Goal: Task Accomplishment & Management: Complete application form

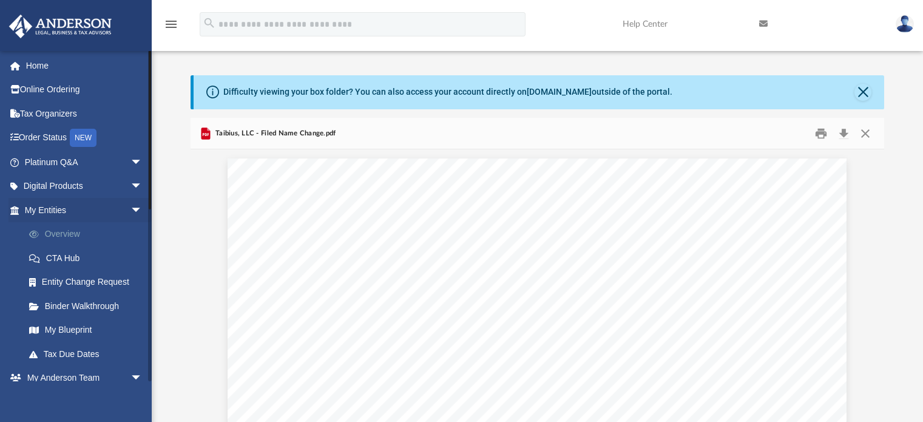
click at [56, 231] on link "Overview" at bounding box center [89, 234] width 144 height 24
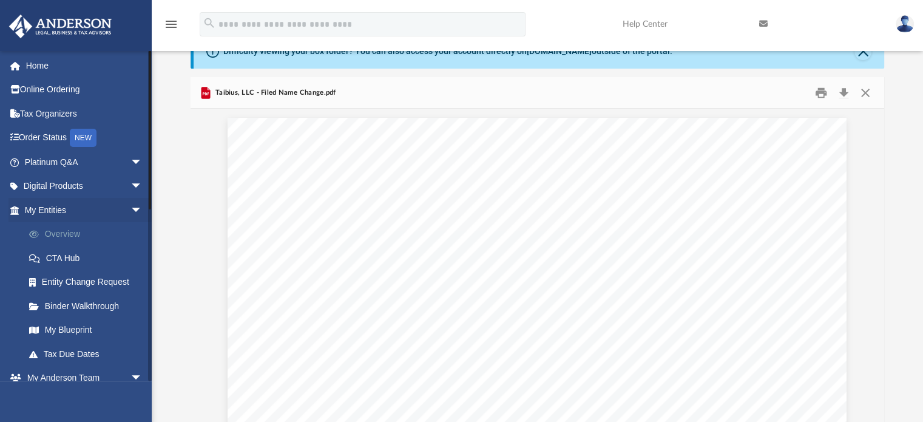
scroll to position [1567, 0]
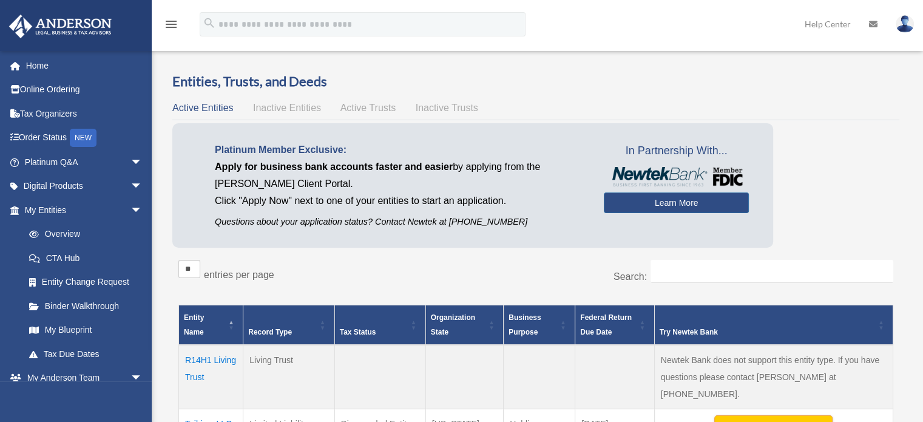
click at [159, 231] on div "Entities, Trusts, and Deeds Active Entities Inactive Entities Active Trusts Ina…" at bounding box center [536, 290] width 762 height 437
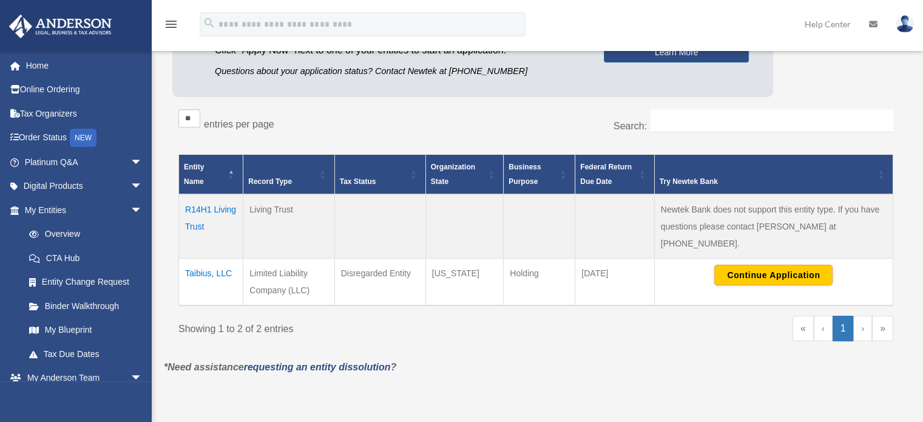
scroll to position [151, 0]
click at [733, 265] on button "Continue Application" at bounding box center [774, 275] width 118 height 21
click at [67, 327] on link "My Blueprint" at bounding box center [89, 330] width 144 height 24
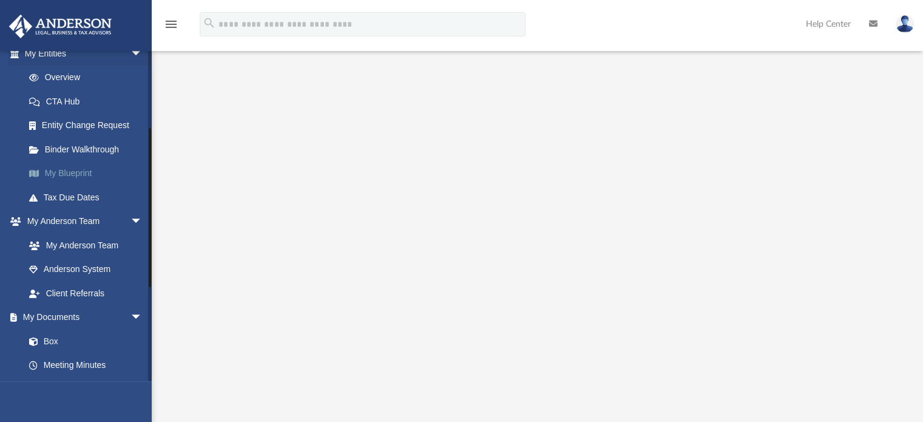
scroll to position [161, 0]
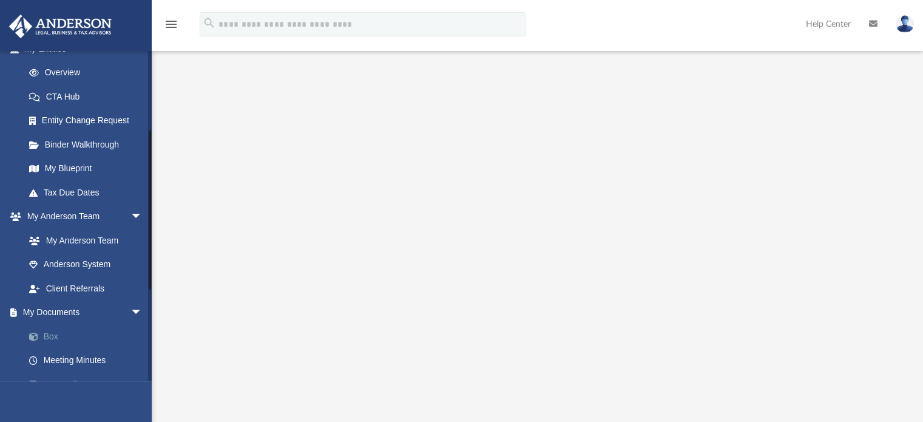
click at [55, 330] on link "Box" at bounding box center [89, 336] width 144 height 24
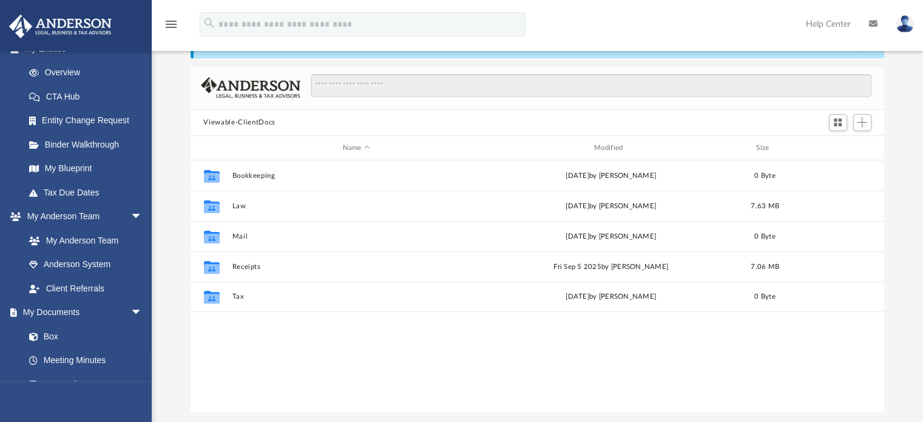
scroll to position [267, 685]
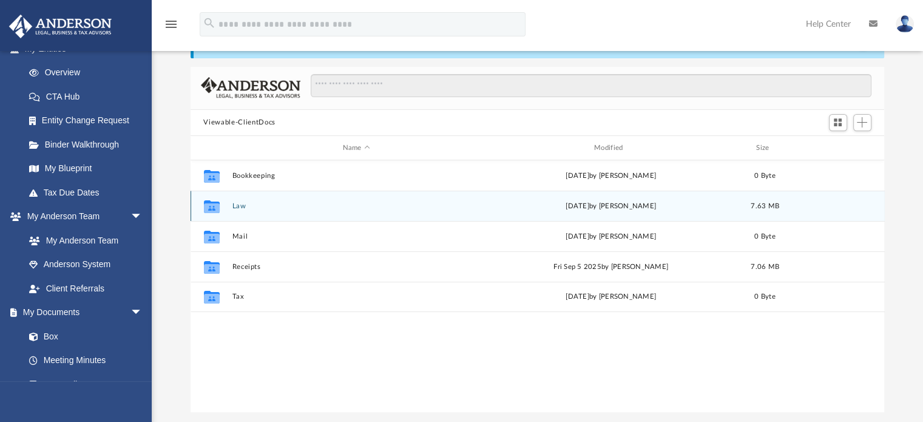
click at [240, 206] on button "Law" at bounding box center [356, 206] width 249 height 8
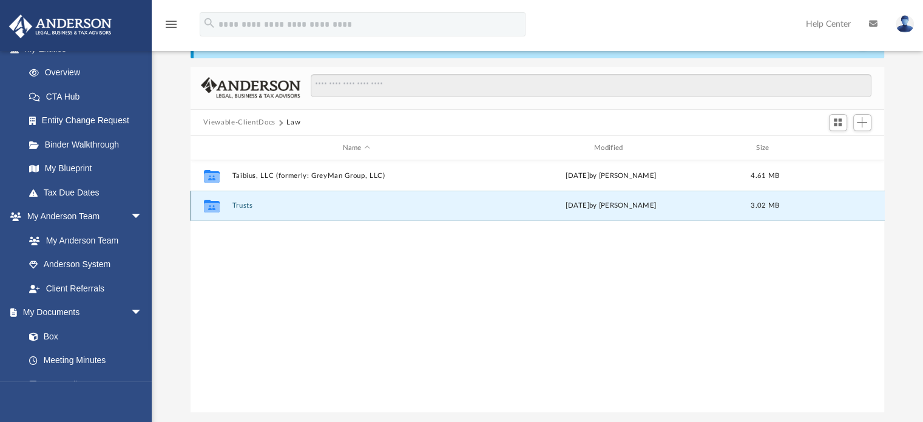
click at [240, 206] on button "Trusts" at bounding box center [356, 206] width 249 height 8
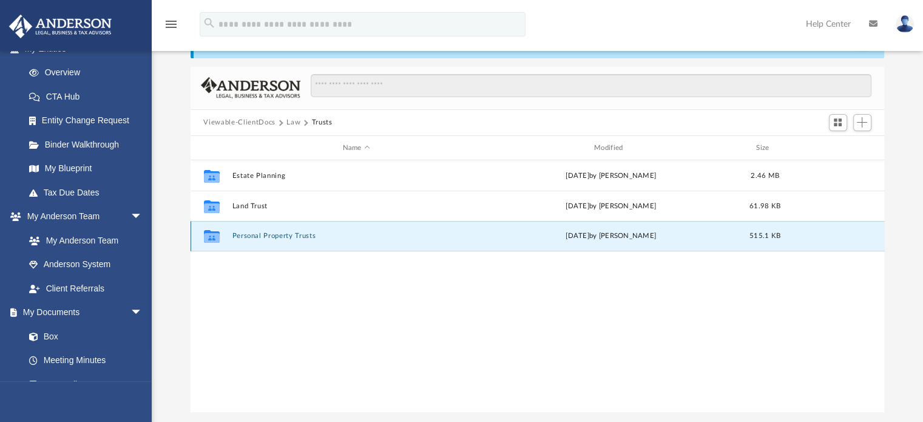
click at [267, 233] on button "Personal Property Trusts" at bounding box center [356, 237] width 249 height 8
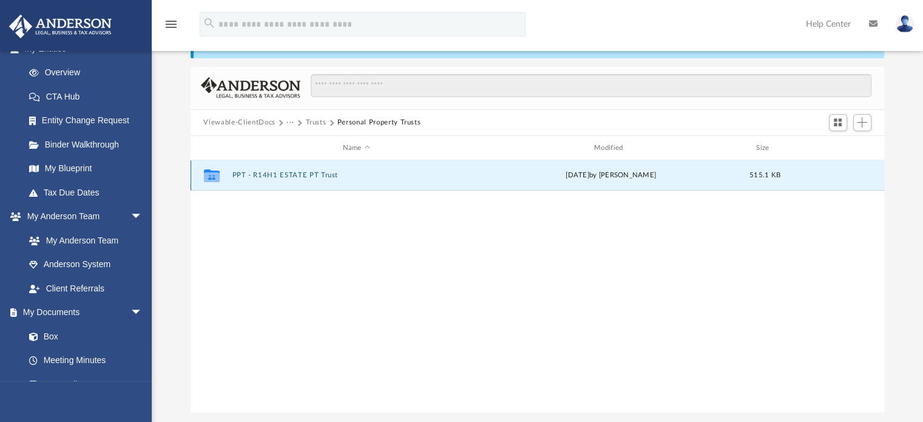
click at [271, 175] on button "PPT - R14H1 ESTATE PT Trust" at bounding box center [356, 176] width 249 height 8
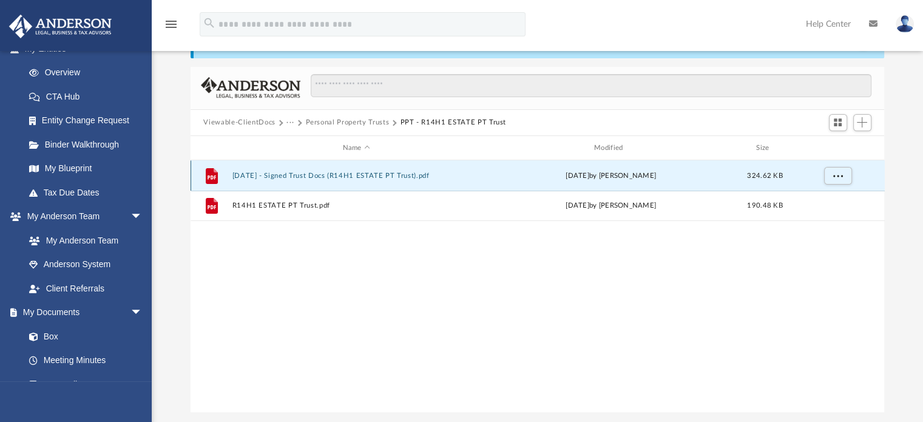
click at [279, 179] on button "2025.09.11 - Signed Trust Docs (R14H1 ESTATE PT Trust).pdf" at bounding box center [356, 176] width 249 height 8
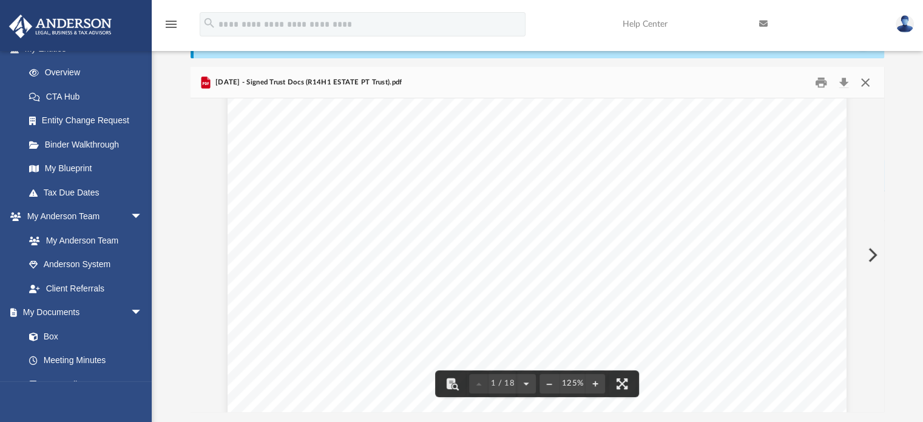
scroll to position [0, 0]
drag, startPoint x: 880, startPoint y: 238, endPoint x: 855, endPoint y: 89, distance: 150.8
click at [855, 89] on div "2025.09.11 - Signed Trust Docs (R14H1 ESTATE PT Trust).pdf Confirmation of Name…" at bounding box center [538, 239] width 695 height 345
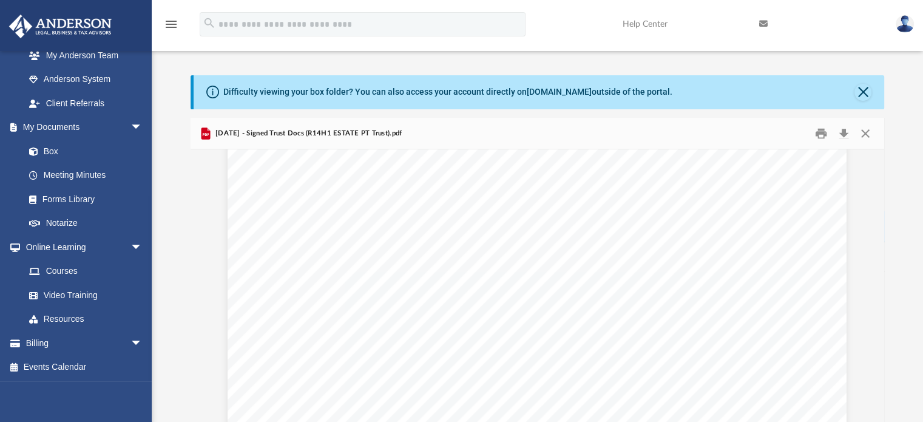
click at [871, 97] on div "Difficulty viewing your box folder? You can also access your account directly o…" at bounding box center [539, 92] width 691 height 34
click at [863, 89] on button "Close" at bounding box center [863, 92] width 17 height 17
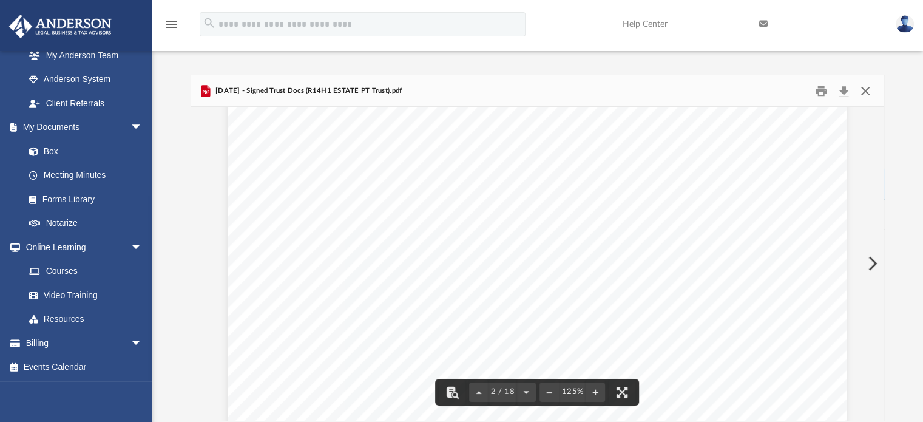
click at [864, 86] on button "Close" at bounding box center [866, 90] width 22 height 19
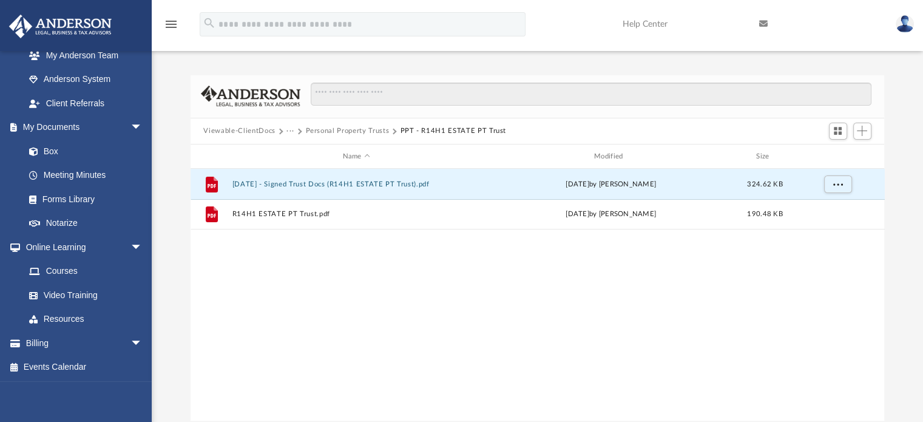
click at [359, 132] on button "Personal Property Trusts" at bounding box center [347, 131] width 84 height 11
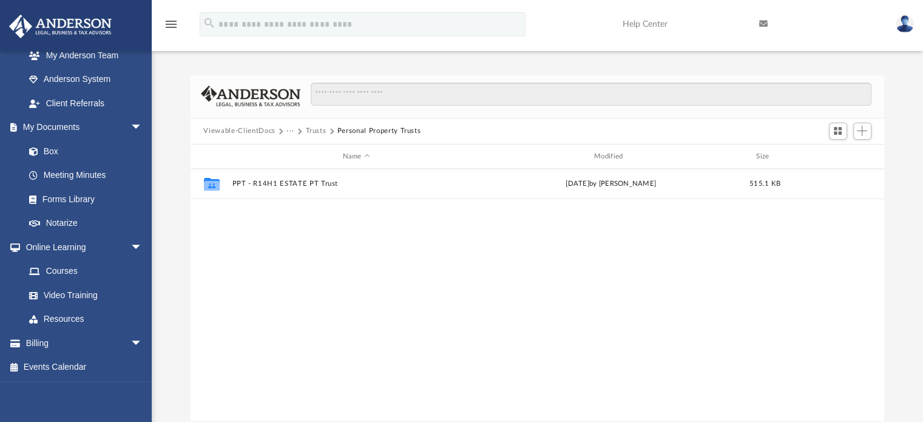
click at [307, 133] on button "Trusts" at bounding box center [315, 131] width 21 height 11
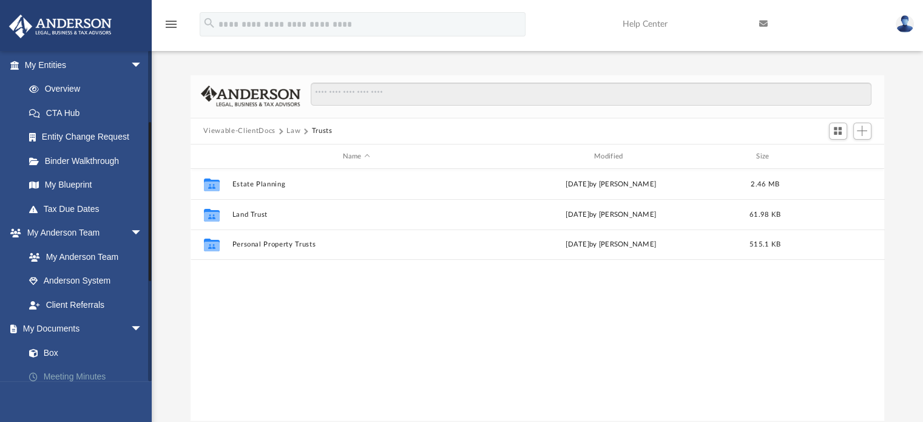
scroll to position [144, 0]
click at [55, 88] on link "Overview" at bounding box center [89, 90] width 144 height 24
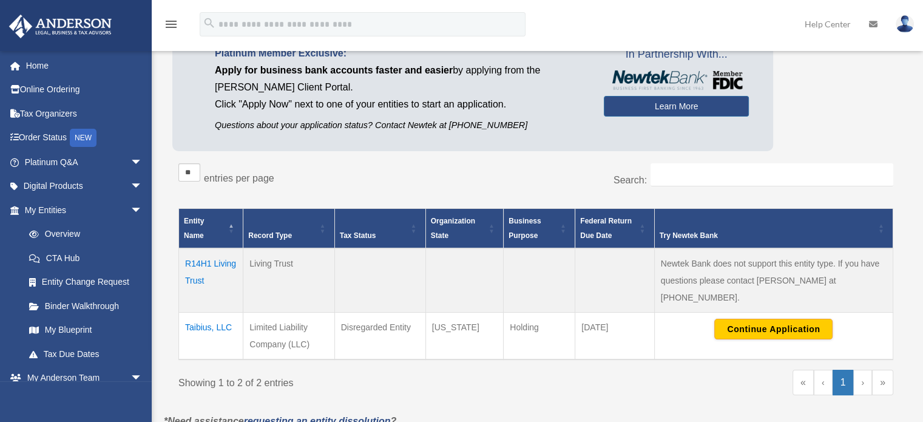
scroll to position [101, 0]
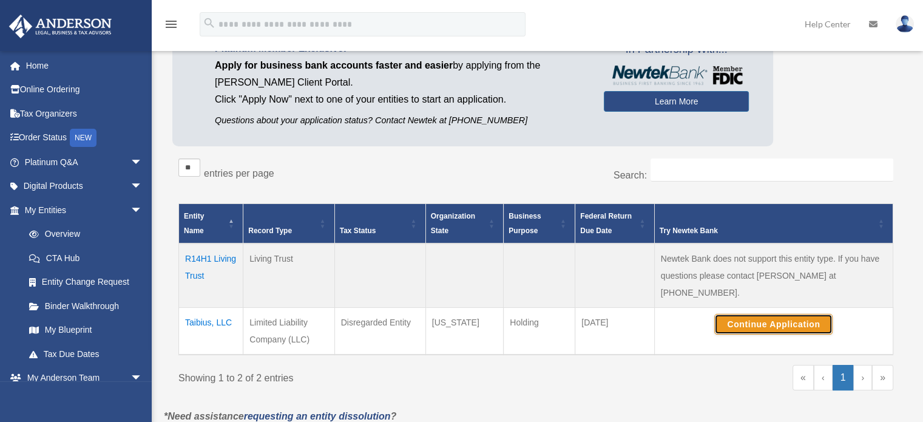
click at [727, 314] on button "Continue Application" at bounding box center [774, 324] width 118 height 21
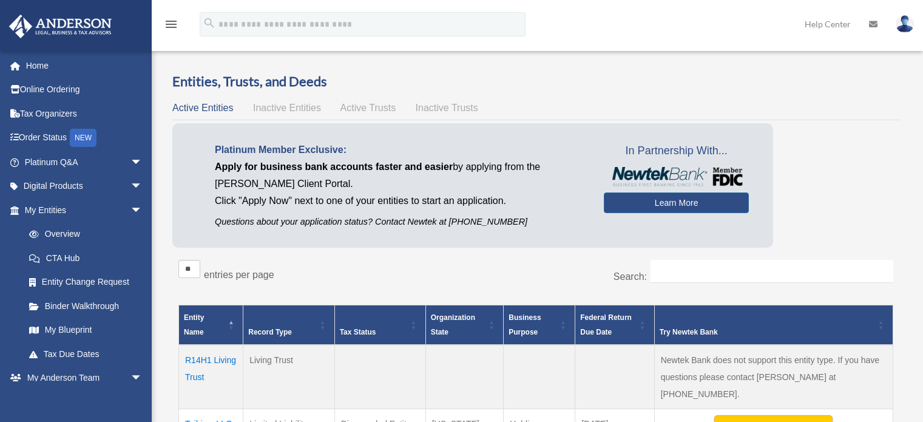
scroll to position [101, 0]
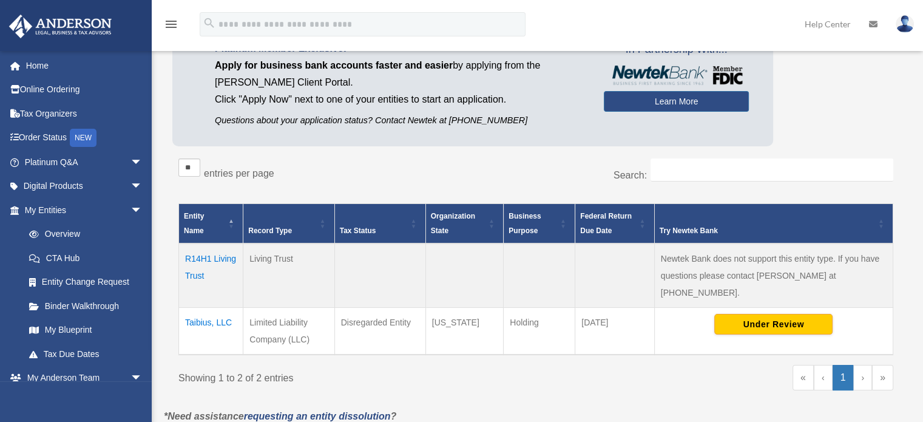
click at [158, 101] on div "Entities, Trusts, and Deeds Active Entities Inactive Entities Active Trusts Ina…" at bounding box center [536, 189] width 762 height 437
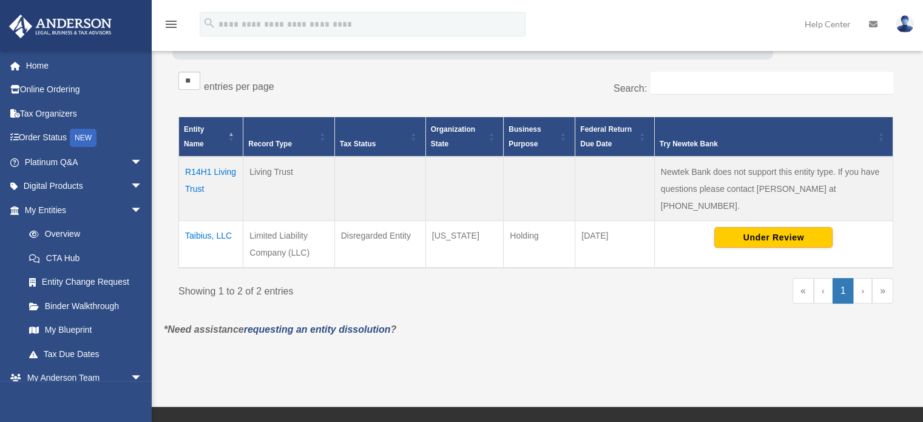
scroll to position [188, 0]
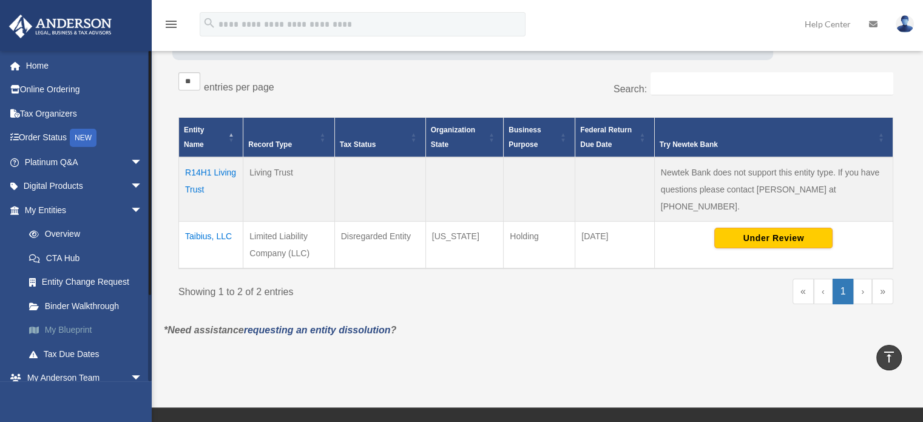
click at [56, 330] on link "My Blueprint" at bounding box center [89, 330] width 144 height 24
